Goal: Task Accomplishment & Management: Manage account settings

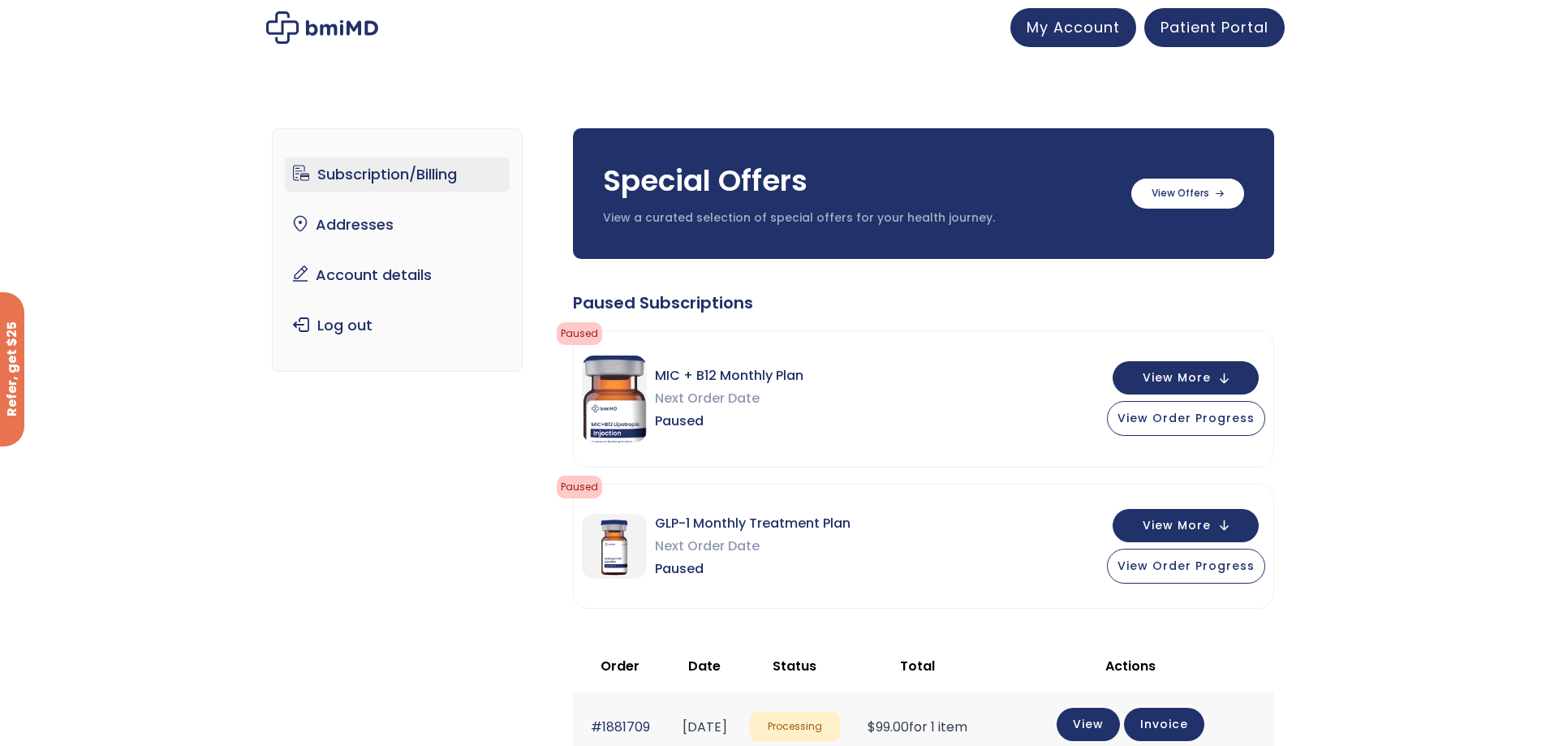
scroll to position [81, 0]
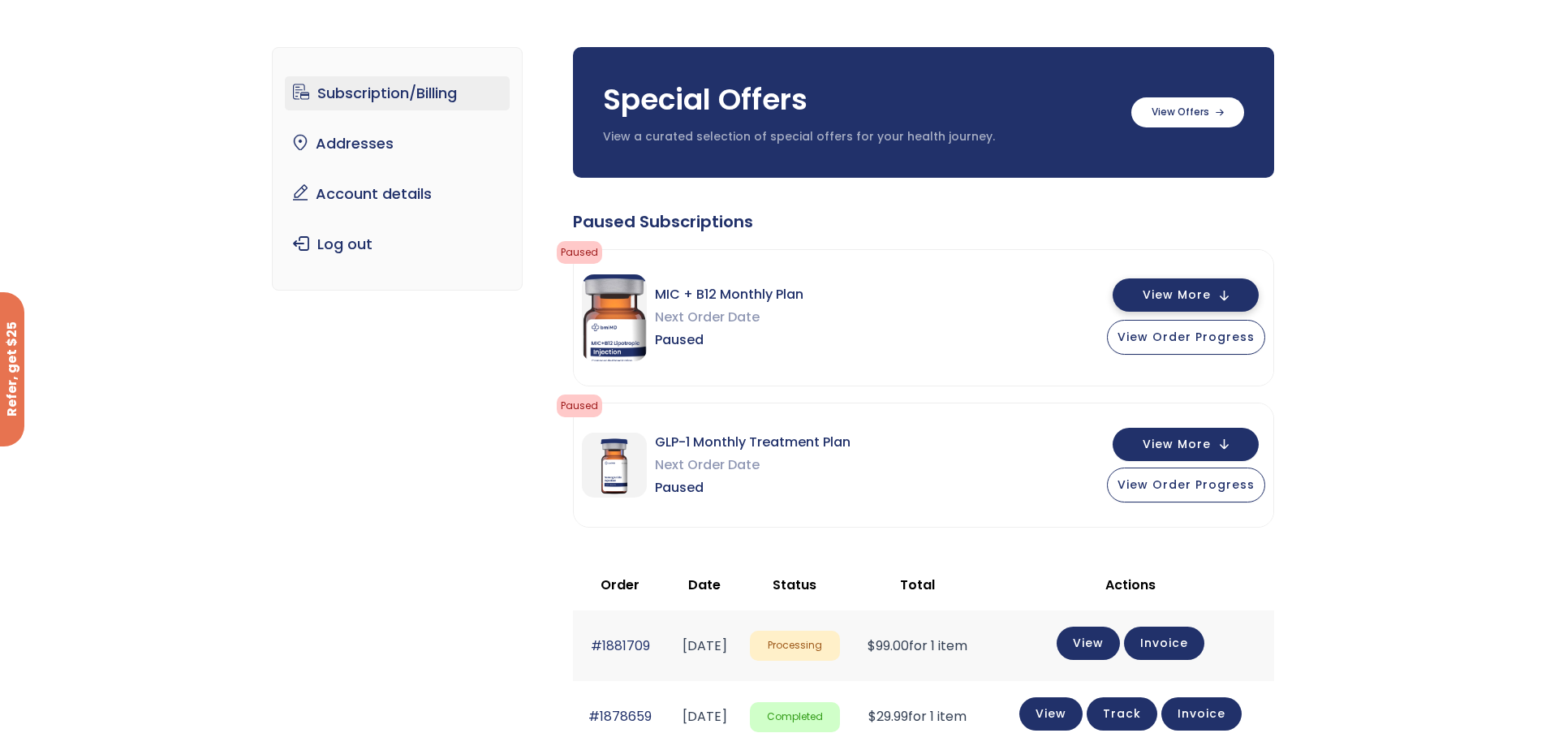
click at [1178, 300] on span "View More" at bounding box center [1177, 295] width 68 height 11
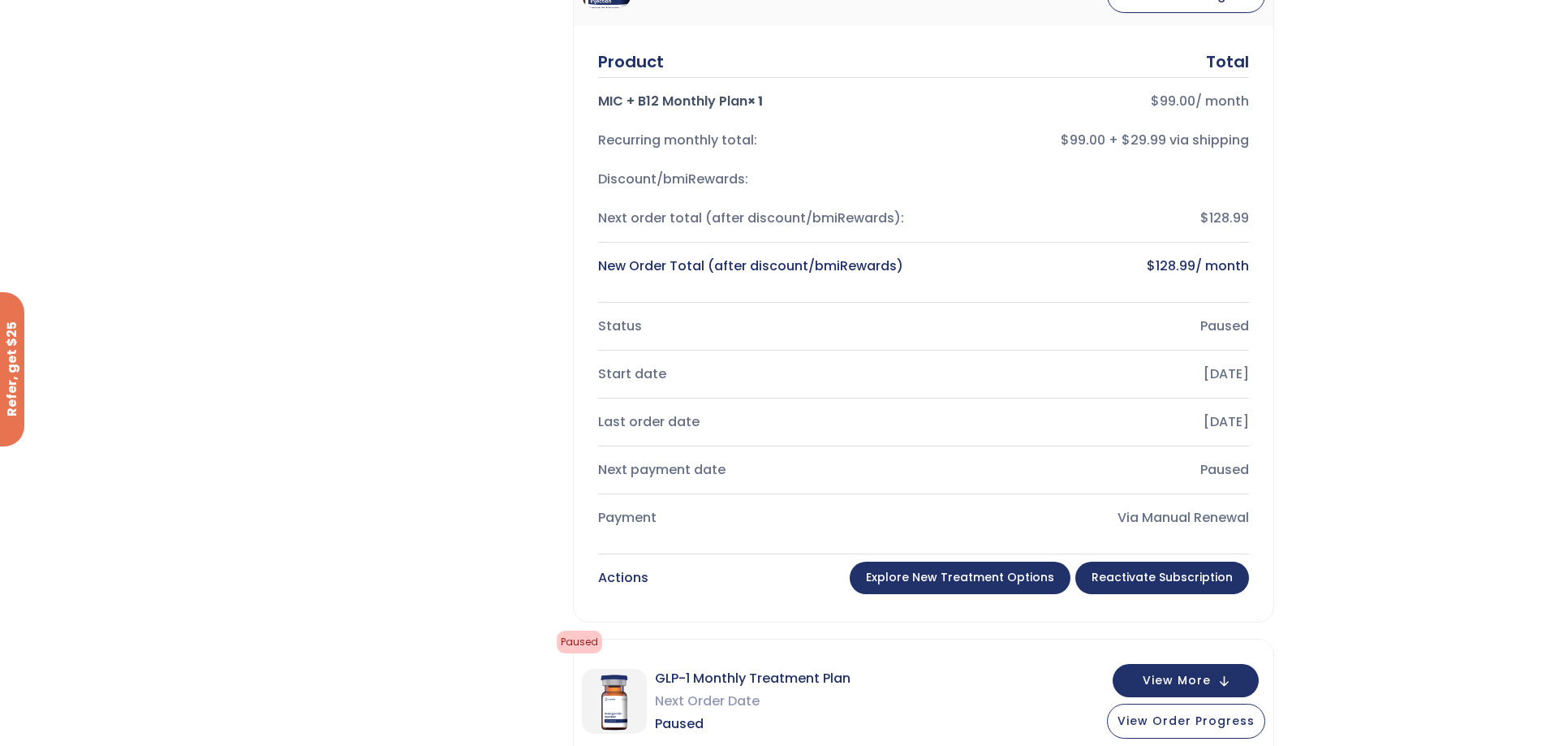
scroll to position [487, 0]
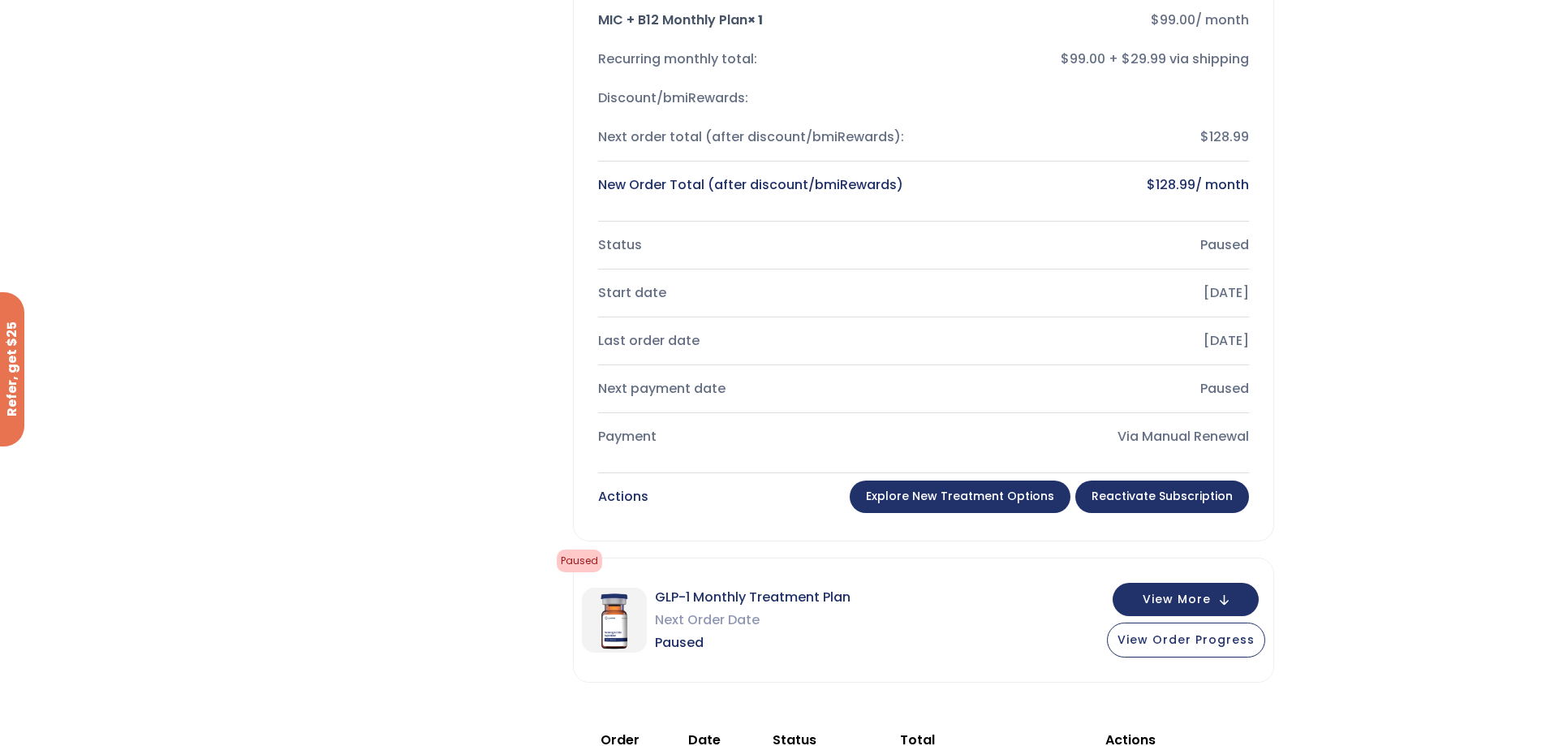
click at [996, 508] on link "Explore New Treatment Options" at bounding box center [960, 496] width 221 height 32
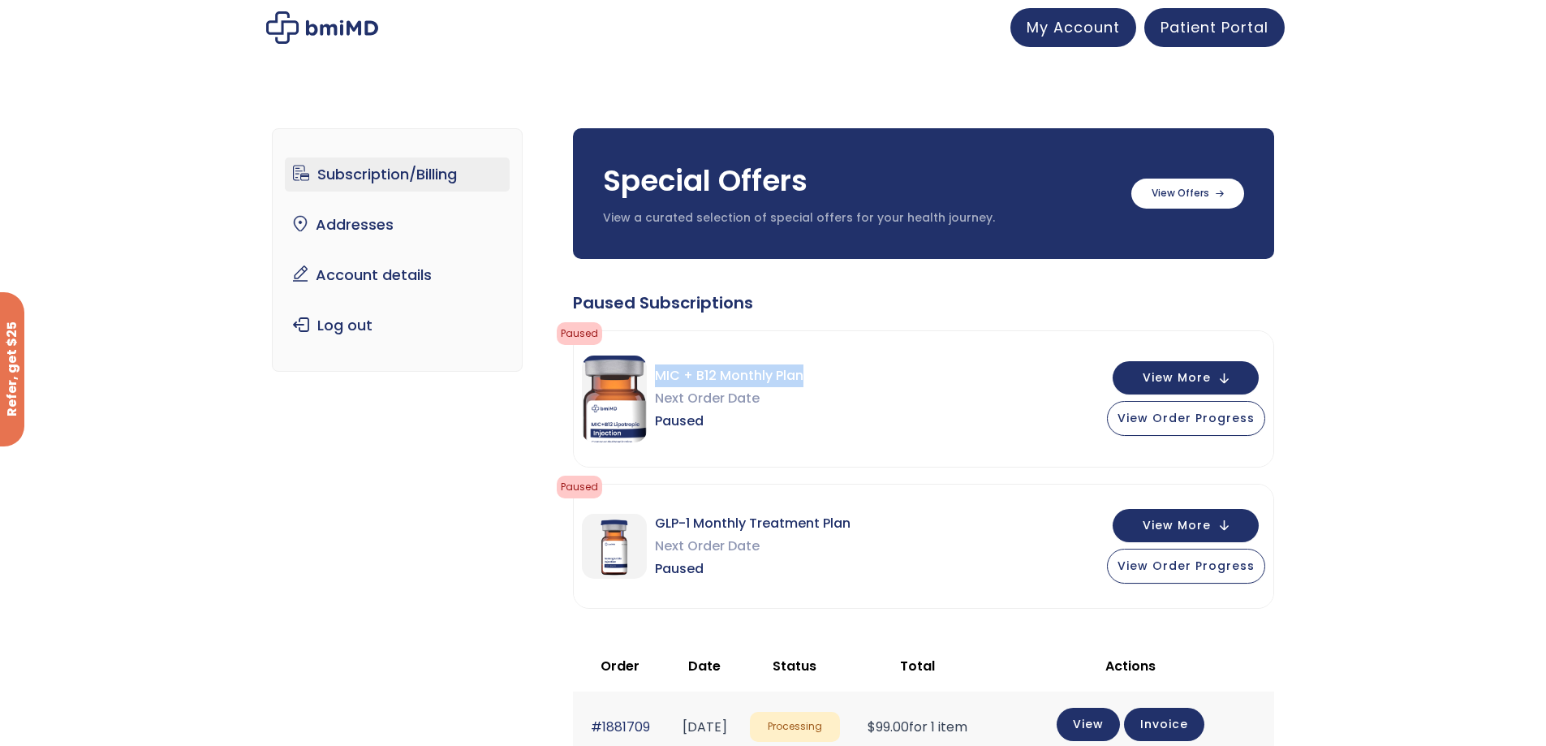
drag, startPoint x: 808, startPoint y: 376, endPoint x: 659, endPoint y: 375, distance: 149.3
click at [659, 375] on div "MIC + B12 Monthly Plan Next Order Date Paused View More View Order Progress" at bounding box center [924, 399] width 700 height 136
